Goal: Task Accomplishment & Management: Complete application form

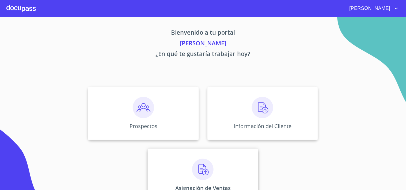
click at [213, 174] on div "Asignación de Ventas" at bounding box center [203, 175] width 110 height 53
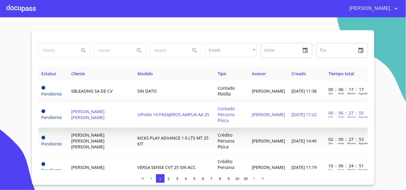
click at [137, 112] on span "URVAN 14 PASAJEROS AMPLIA AA 25" at bounding box center [173, 115] width 72 height 6
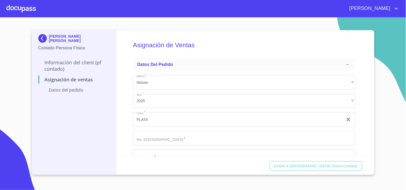
click at [41, 39] on img at bounding box center [43, 38] width 11 height 9
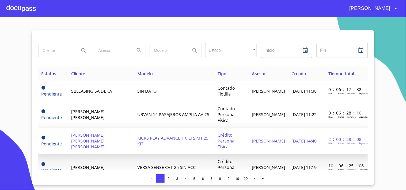
click at [104, 132] on span "[PERSON_NAME] [PERSON_NAME] [PERSON_NAME]" at bounding box center [87, 141] width 33 height 18
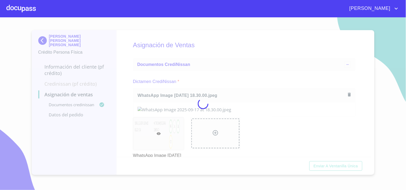
click at [238, 73] on div at bounding box center [203, 103] width 406 height 173
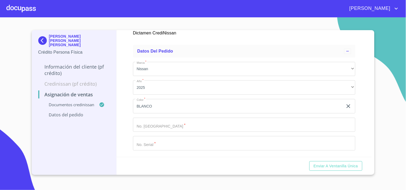
scroll to position [148, 0]
click at [172, 127] on input "Marca   *" at bounding box center [244, 125] width 222 height 14
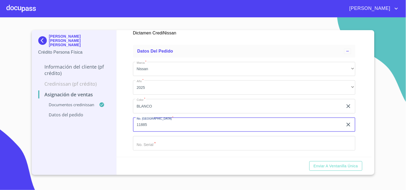
type input "11885"
click at [154, 147] on input "Marca   *" at bounding box center [244, 143] width 222 height 14
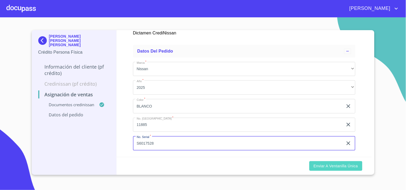
type input "S6017528"
click at [334, 168] on span "Enviar a Ventanilla única" at bounding box center [335, 166] width 44 height 7
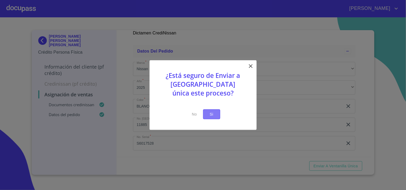
click at [212, 111] on span "Si" at bounding box center [211, 114] width 9 height 7
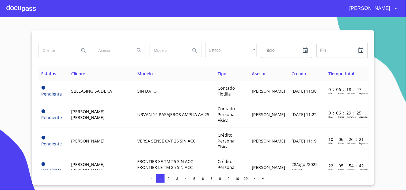
click at [12, 9] on div at bounding box center [20, 8] width 29 height 17
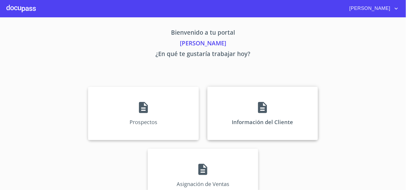
click at [276, 118] on div "Información del Cliente" at bounding box center [262, 113] width 110 height 53
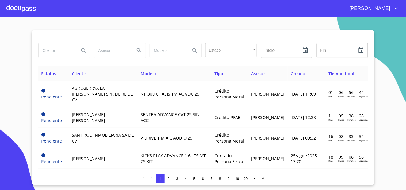
click at [56, 50] on input "search" at bounding box center [57, 50] width 36 height 14
type input "[PERSON_NAME]"
click at [86, 51] on icon "Search" at bounding box center [83, 50] width 6 height 6
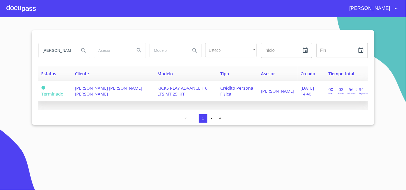
click at [117, 88] on span "[PERSON_NAME] [PERSON_NAME] [PERSON_NAME]" at bounding box center [108, 91] width 67 height 12
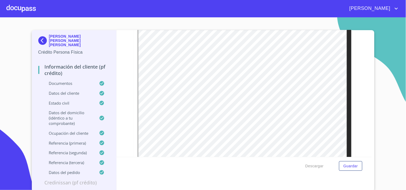
scroll to position [424, 0]
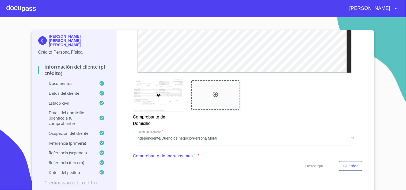
click at [16, 8] on div at bounding box center [20, 8] width 29 height 17
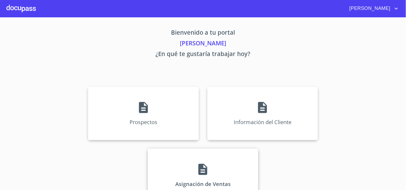
click at [215, 177] on div "Asignación de Ventas" at bounding box center [203, 175] width 110 height 53
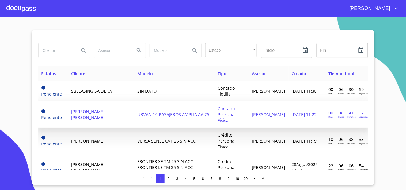
click at [98, 116] on td "[PERSON_NAME] [PERSON_NAME]" at bounding box center [101, 115] width 66 height 26
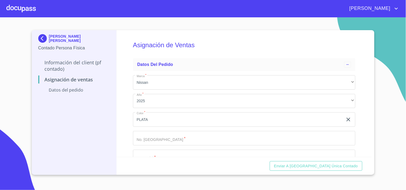
scroll to position [17, 0]
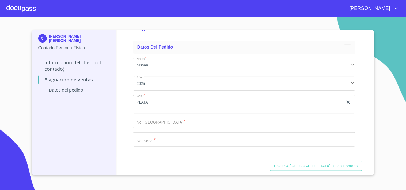
click at [193, 124] on input "Marca   *" at bounding box center [244, 121] width 222 height 14
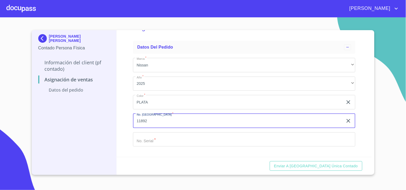
type input "11892"
click at [191, 139] on input "Marca   *" at bounding box center [244, 140] width 222 height 14
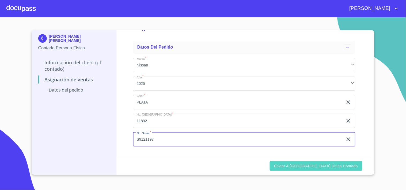
type input "S9121197"
click at [338, 164] on span "Enviar a [GEOGRAPHIC_DATA] única contado" at bounding box center [316, 166] width 84 height 7
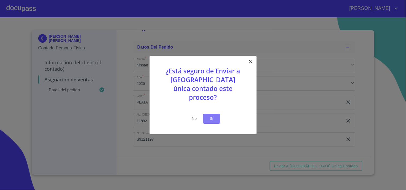
click at [217, 115] on button "Si" at bounding box center [211, 119] width 17 height 10
